Goal: Task Accomplishment & Management: Manage account settings

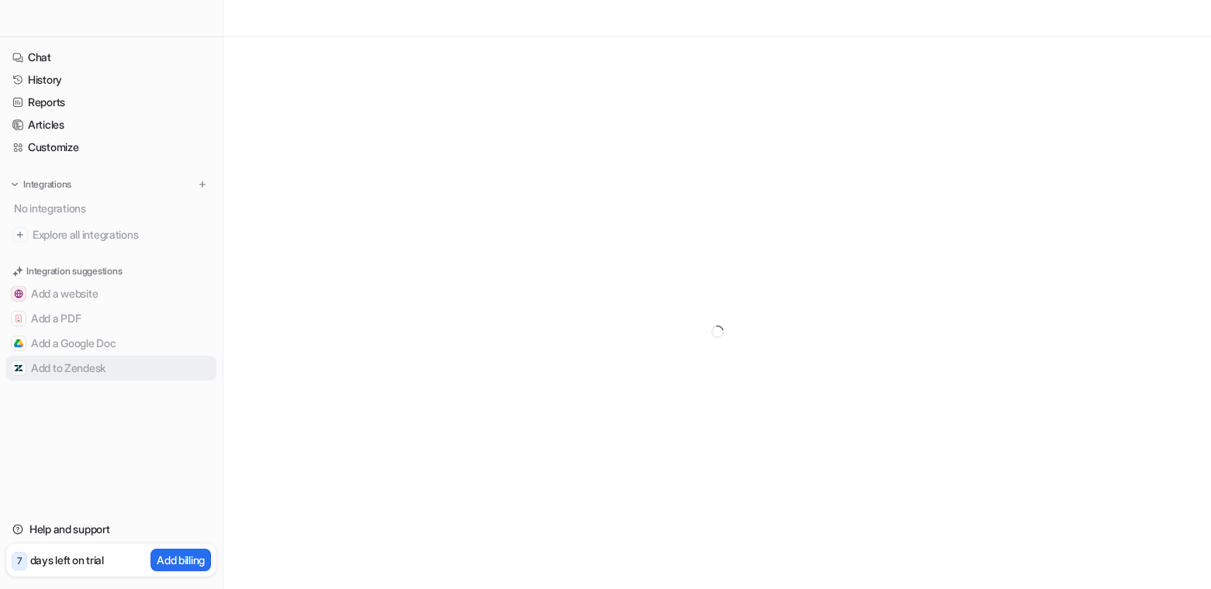
click at [43, 368] on button "Add to Zendesk" at bounding box center [111, 368] width 210 height 25
click at [49, 366] on button "Add to Zendesk" at bounding box center [111, 368] width 210 height 25
click at [84, 368] on button "Add to Zendesk" at bounding box center [111, 368] width 210 height 25
click at [203, 186] on img at bounding box center [202, 184] width 11 height 11
click at [88, 563] on p "days left on trial" at bounding box center [67, 560] width 74 height 16
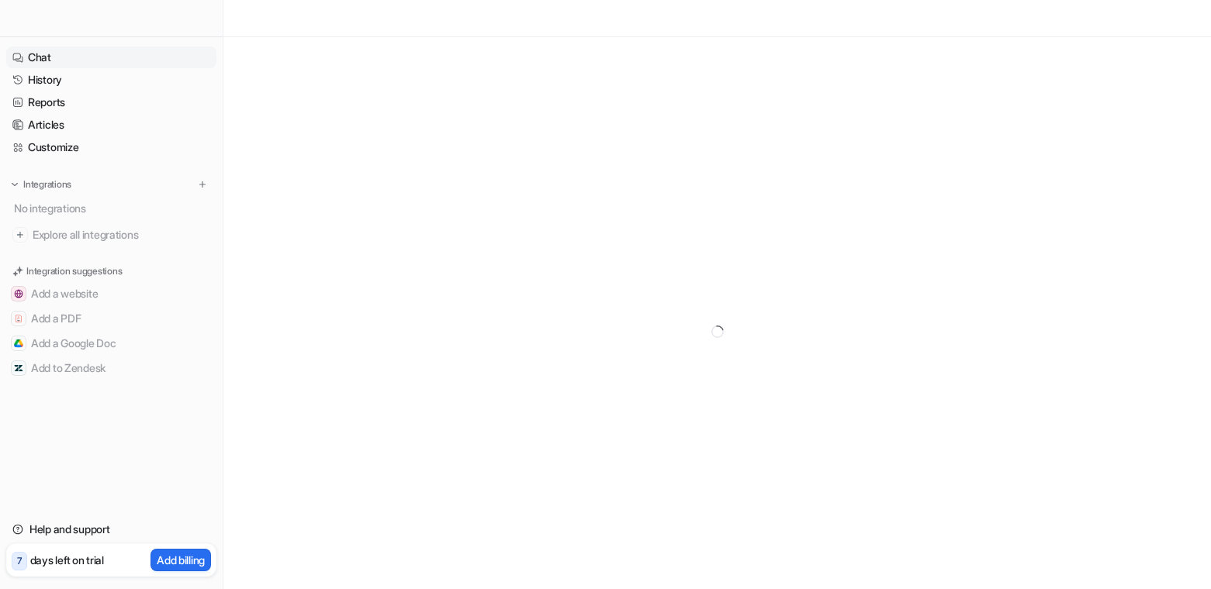
click at [33, 56] on link "Chat" at bounding box center [111, 58] width 210 height 22
click at [38, 85] on link "History" at bounding box center [111, 80] width 210 height 22
click at [51, 122] on link "Articles" at bounding box center [111, 125] width 210 height 22
click at [53, 142] on link "Customize" at bounding box center [111, 148] width 210 height 22
click at [171, 562] on p "Add billing" at bounding box center [181, 560] width 48 height 16
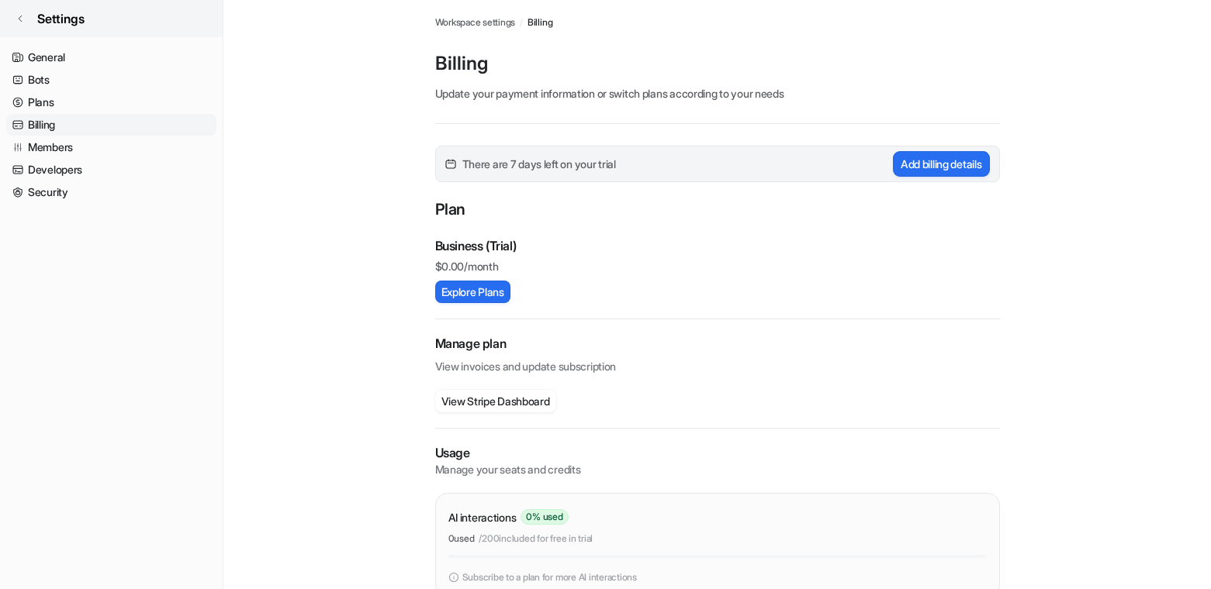
click at [25, 22] on link "Settings" at bounding box center [111, 18] width 223 height 37
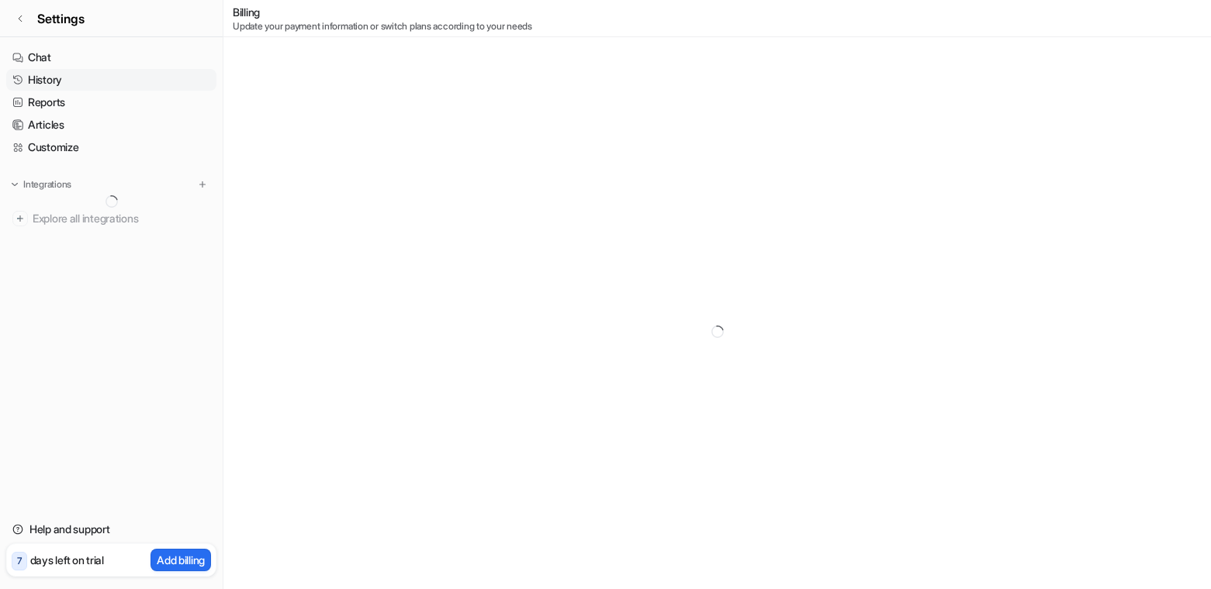
click at [32, 88] on link "History" at bounding box center [111, 80] width 210 height 22
click at [53, 180] on p "Integrations" at bounding box center [47, 184] width 48 height 12
click at [29, 185] on p "Integrations" at bounding box center [47, 184] width 48 height 12
click at [202, 184] on img at bounding box center [202, 184] width 11 height 11
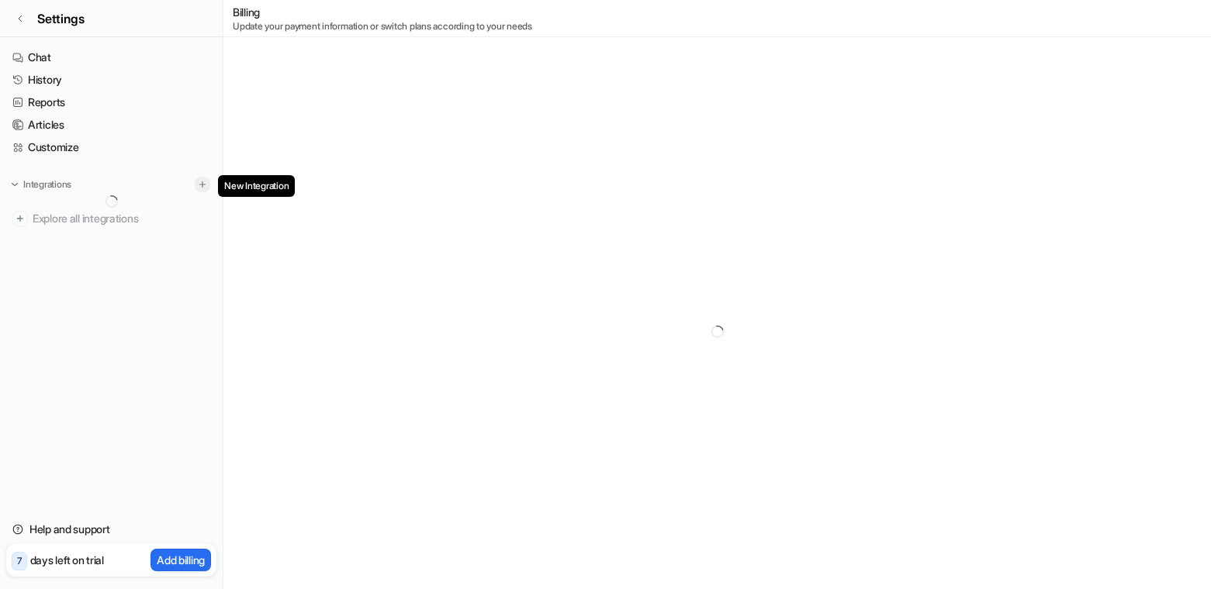
click at [202, 184] on img at bounding box center [202, 184] width 11 height 11
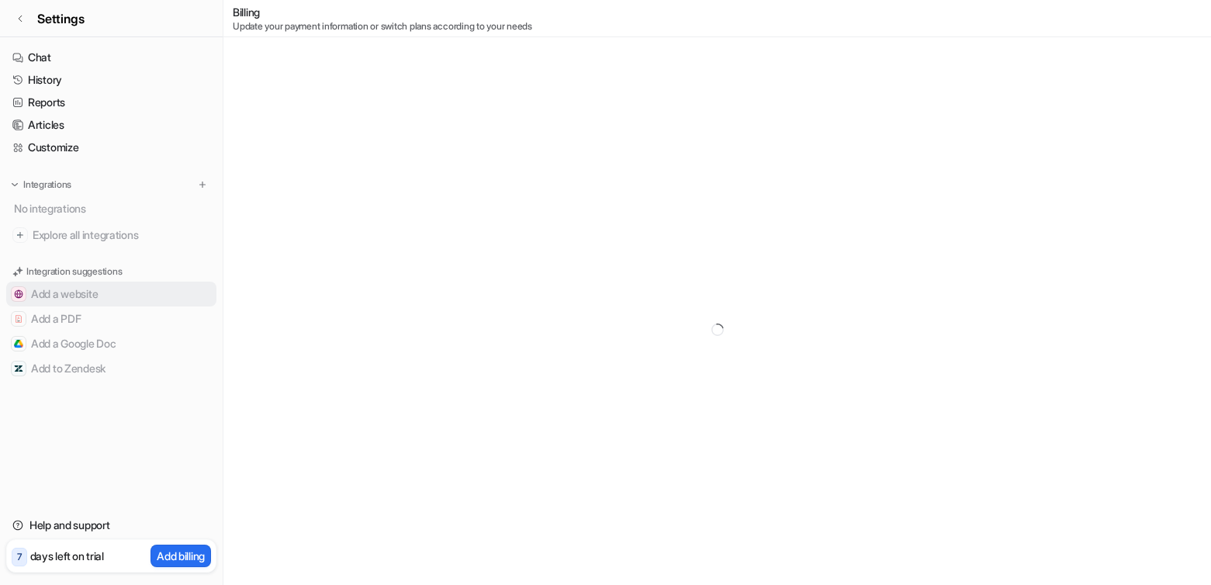
click at [78, 300] on button "Add a website" at bounding box center [111, 294] width 210 height 25
click at [65, 364] on button "Add to Zendesk" at bounding box center [111, 368] width 210 height 25
click at [82, 335] on button "Add a Google Doc" at bounding box center [111, 343] width 210 height 25
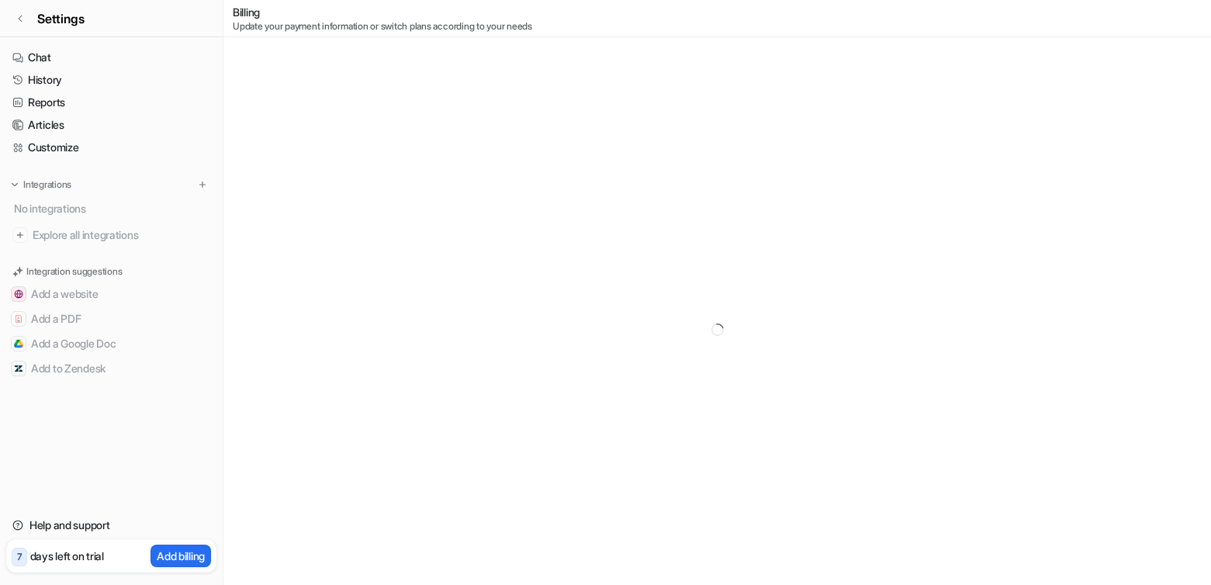
click at [66, 566] on div "7 days left on trial" at bounding box center [58, 555] width 92 height 22
click at [19, 558] on p "7" at bounding box center [19, 557] width 5 height 14
click at [157, 553] on p "Add billing" at bounding box center [181, 556] width 48 height 16
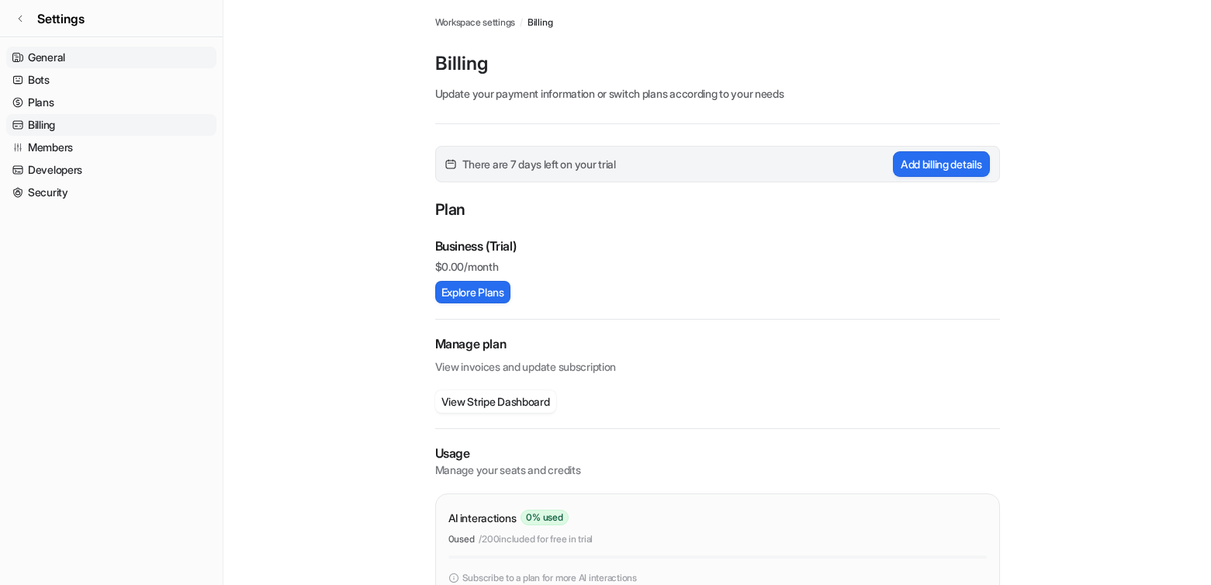
click at [52, 47] on link "General" at bounding box center [111, 58] width 210 height 22
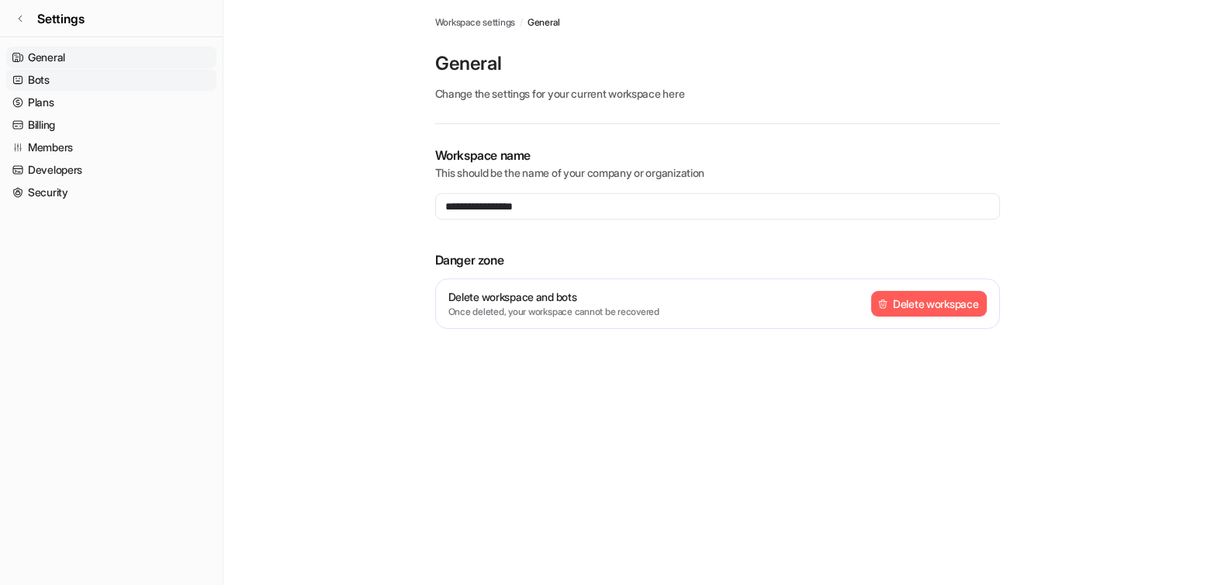
click at [64, 74] on link "Bots" at bounding box center [111, 80] width 210 height 22
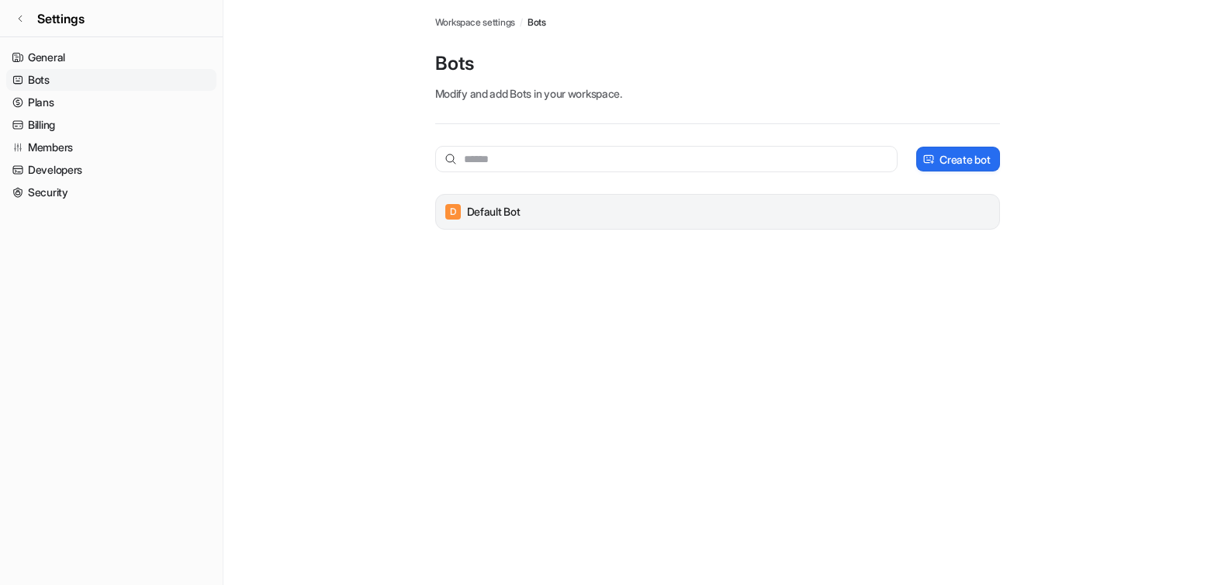
click at [491, 226] on div "D Default Bot" at bounding box center [717, 212] width 565 height 36
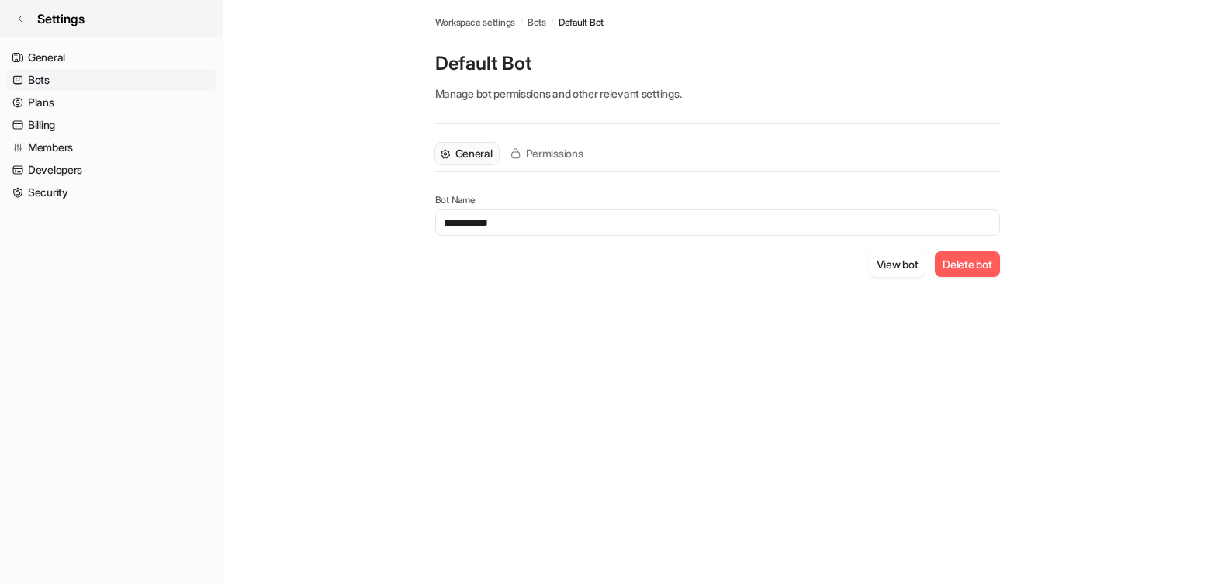
click at [38, 5] on link "Settings" at bounding box center [111, 18] width 223 height 37
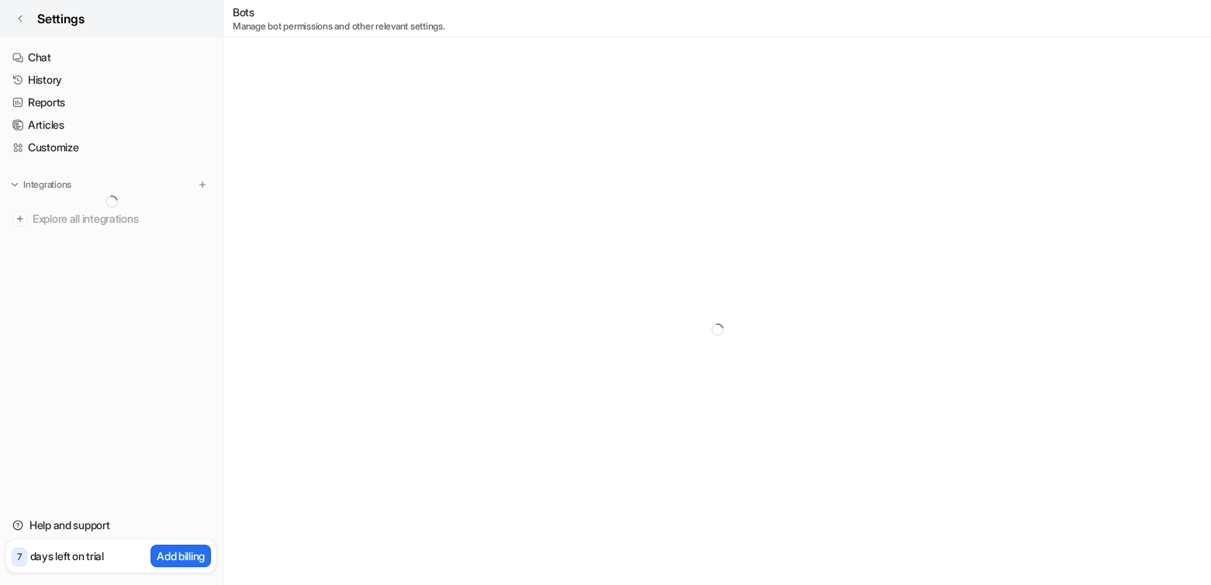
click at [36, 15] on link "Settings" at bounding box center [111, 18] width 223 height 37
click at [26, 20] on link "Settings" at bounding box center [111, 18] width 223 height 37
